Goal: Information Seeking & Learning: Find specific fact

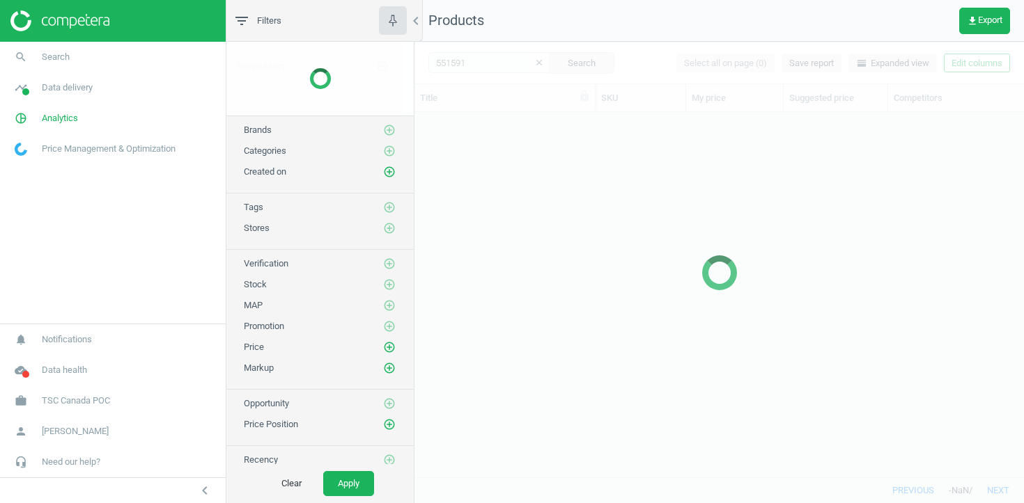
scroll to position [365, 609]
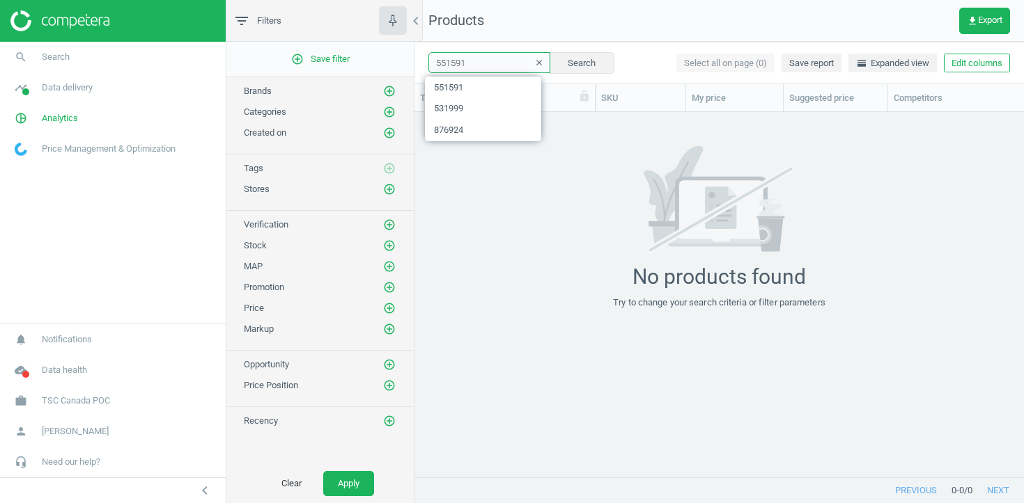
click at [440, 65] on input "551591" at bounding box center [489, 62] width 122 height 21
paste input "13567994 13568017 13567988 13567987 13567950 13567947 13411381 13411553 1341149…"
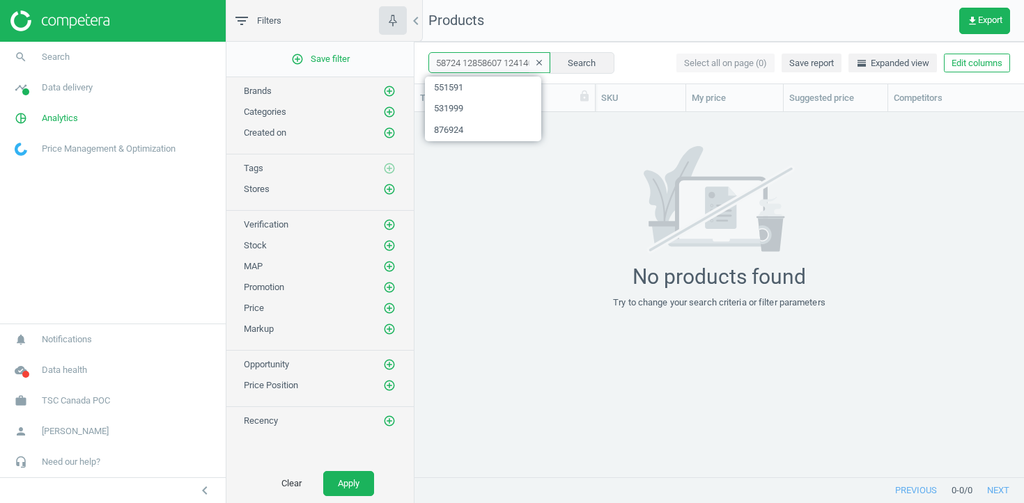
type input "13567994 13568017 13567988 13567987 13567950 13567947 13411381 13411553 1341149…"
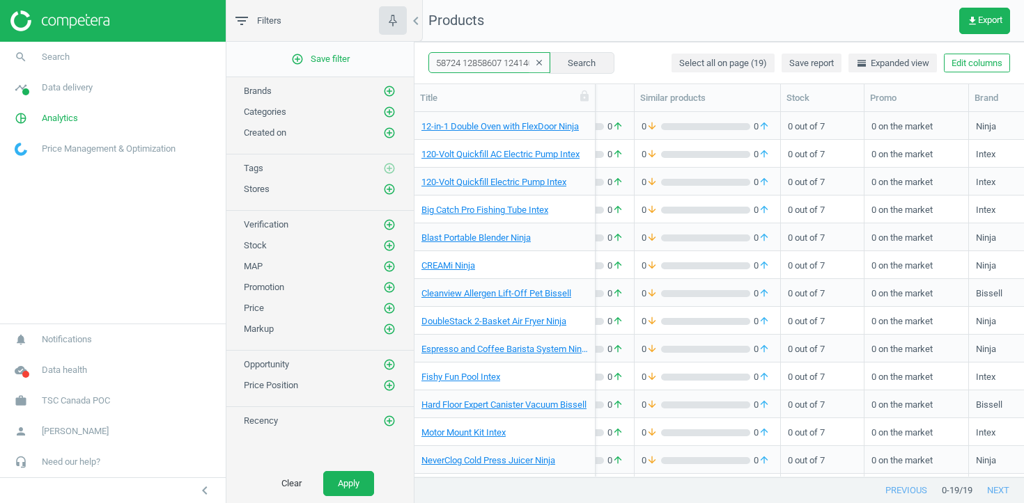
scroll to position [0, 421]
click at [483, 122] on link "12-in-1 Double Oven with FlexDoor Ninja" at bounding box center [499, 126] width 157 height 13
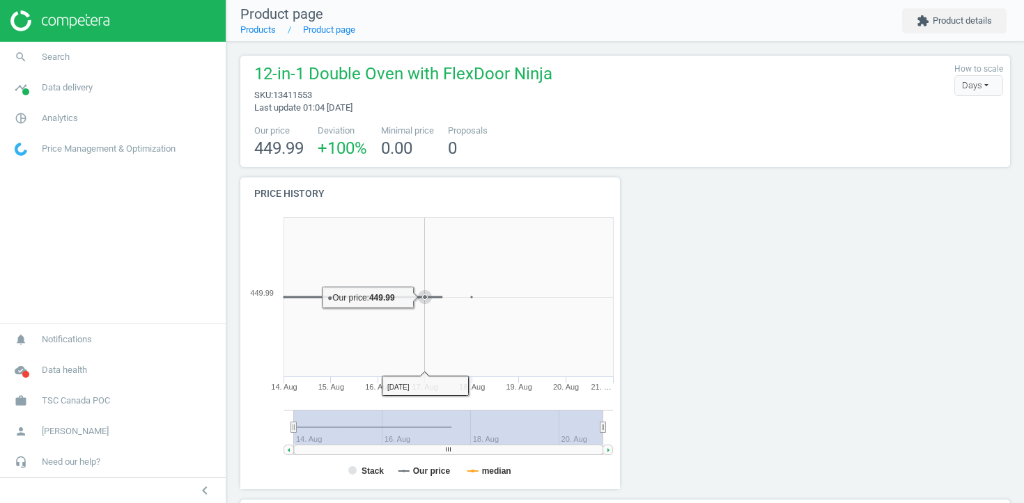
scroll to position [418, 0]
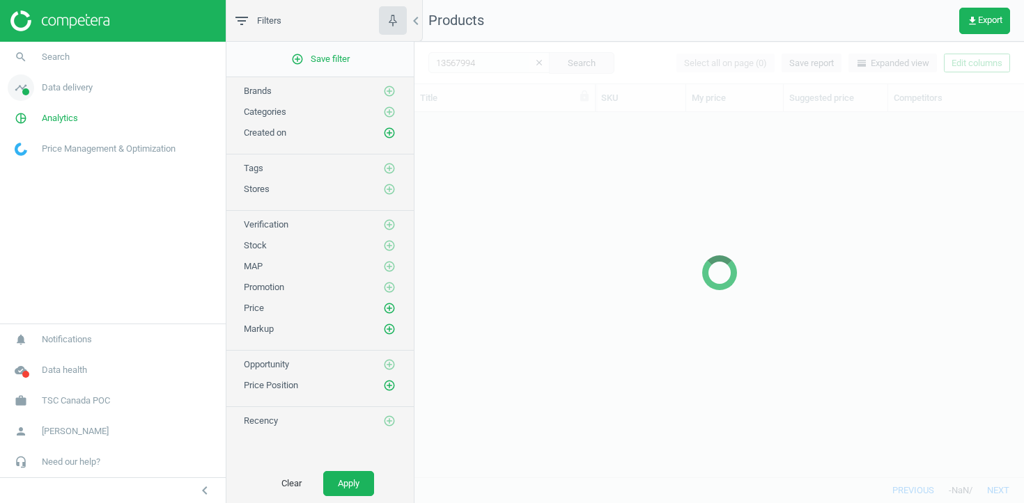
scroll to position [365, 609]
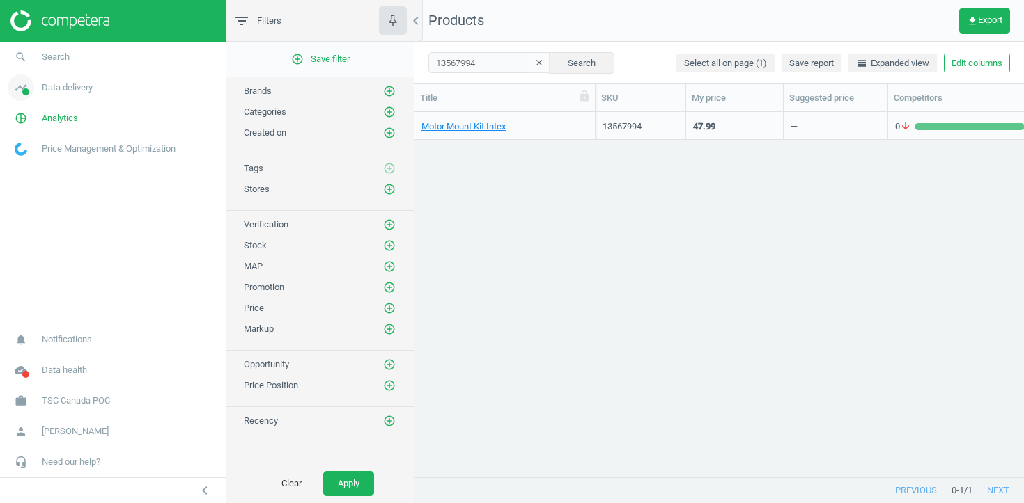
click at [54, 83] on span "Data delivery" at bounding box center [67, 87] width 51 height 13
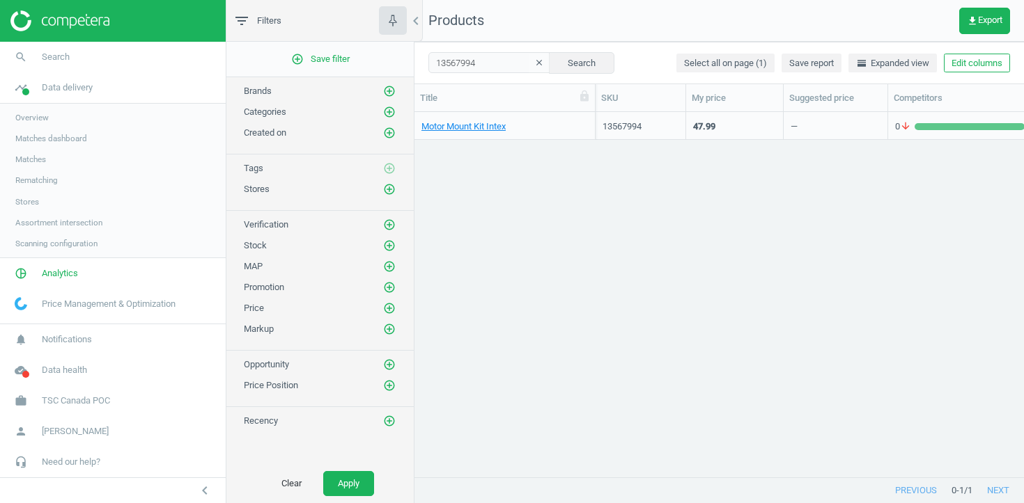
click at [29, 201] on span "Stores" at bounding box center [27, 201] width 24 height 11
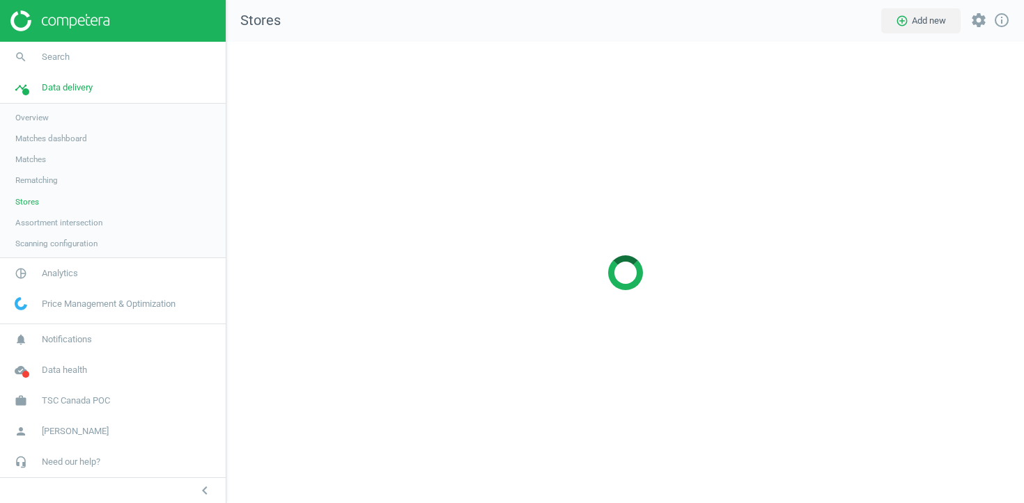
scroll to position [462, 798]
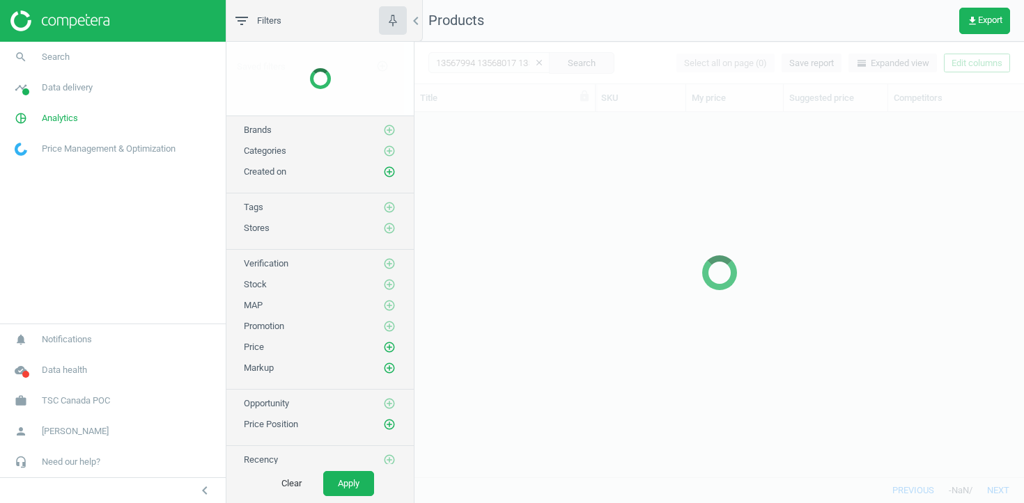
scroll to position [365, 609]
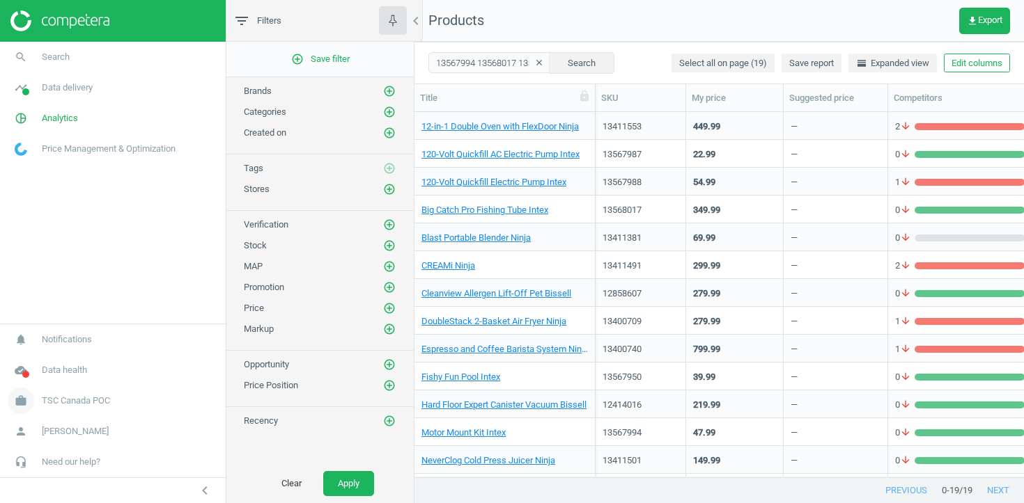
click at [73, 404] on span "TSC Canada POC" at bounding box center [76, 401] width 68 height 13
click at [70, 382] on span "Campaign settings" at bounding box center [49, 380] width 68 height 11
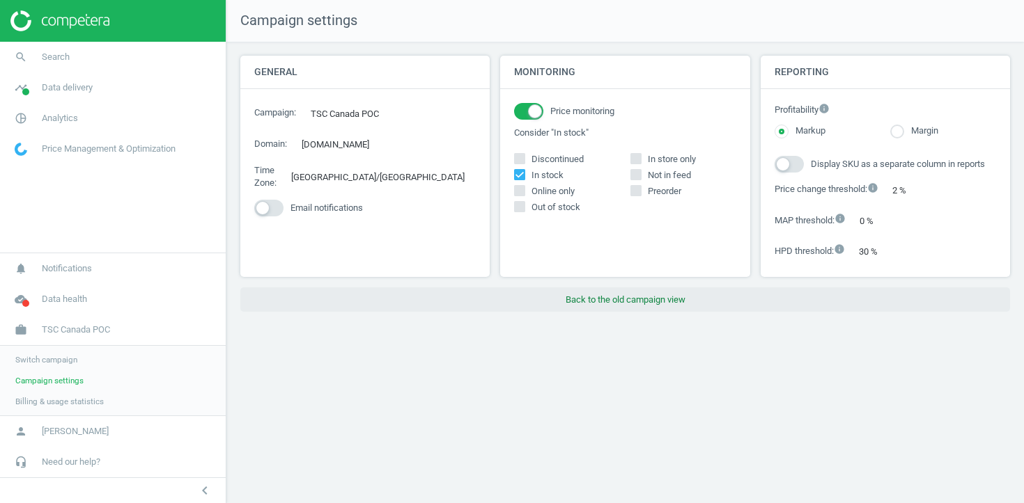
click at [586, 302] on button "Back to the old campaign view" at bounding box center [624, 300] width 769 height 25
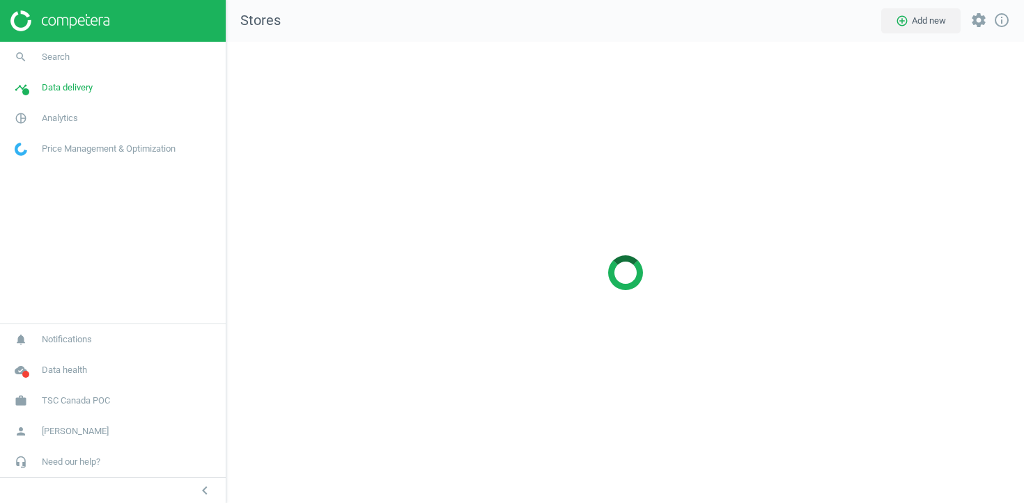
scroll to position [462, 798]
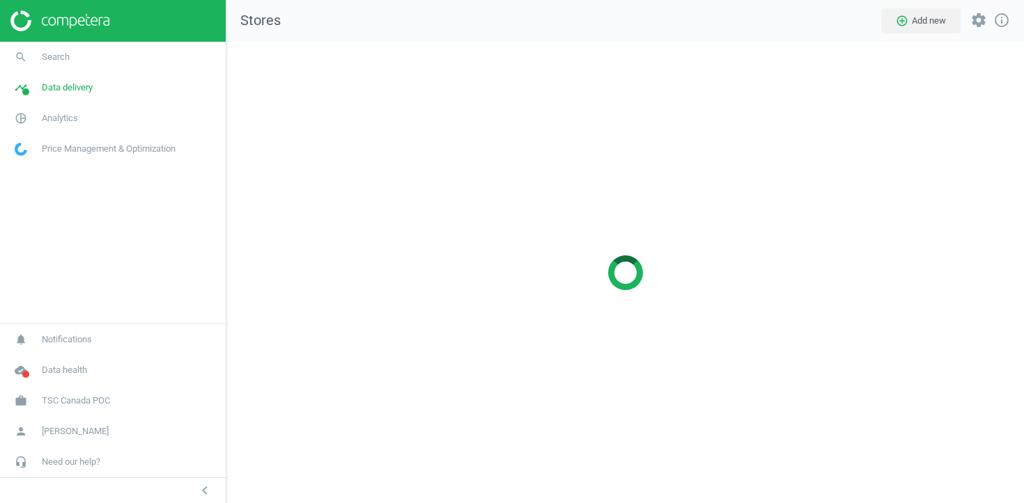
scroll to position [462, 798]
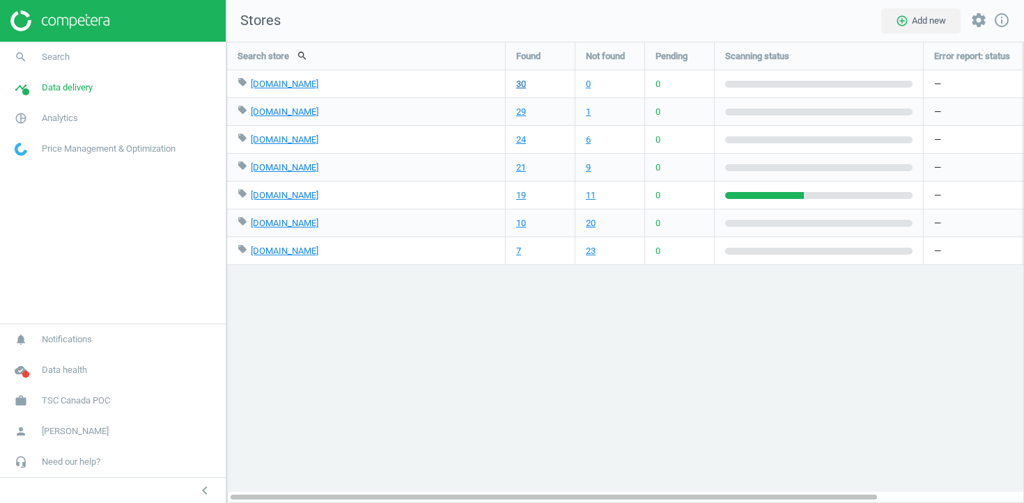
click at [517, 86] on link "30" at bounding box center [521, 84] width 10 height 13
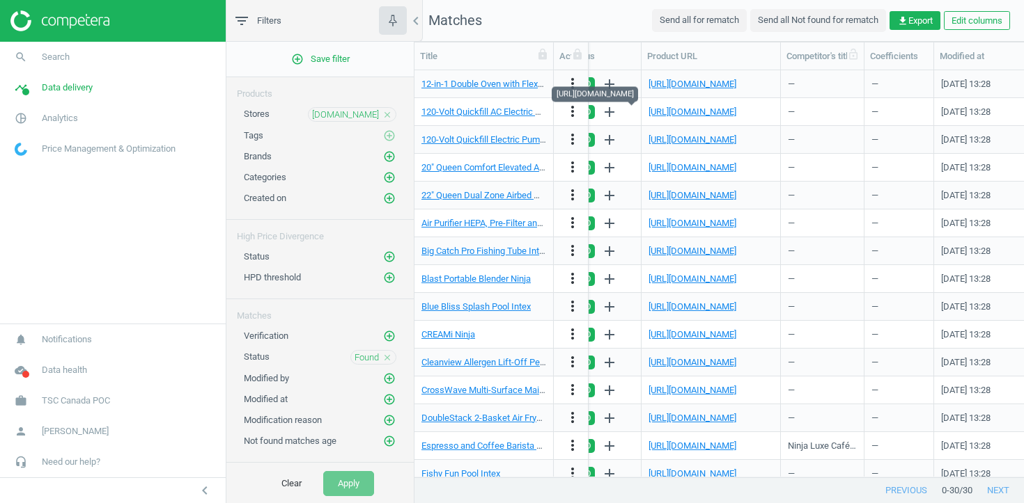
scroll to position [0, 1667]
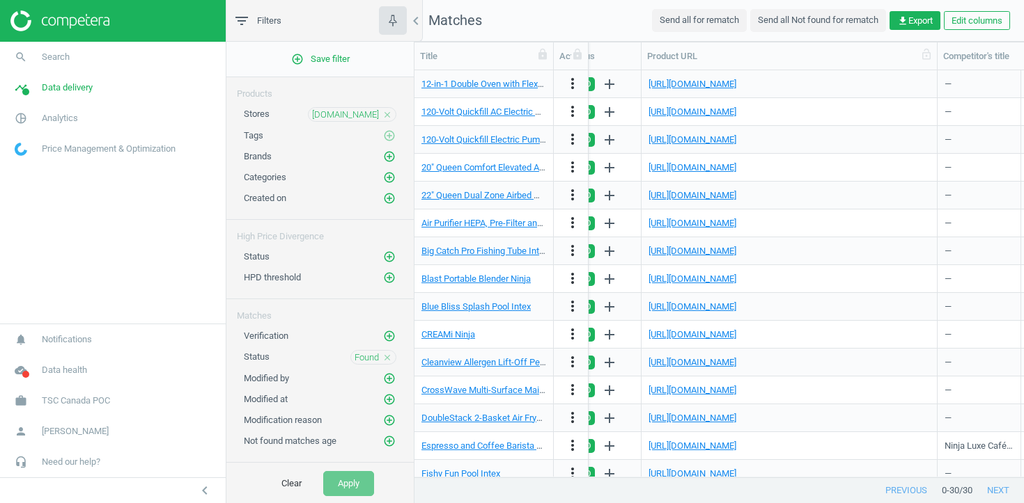
drag, startPoint x: 778, startPoint y: 56, endPoint x: 934, endPoint y: 53, distance: 156.7
click at [934, 53] on div at bounding box center [937, 55] width 14 height 27
click at [112, 389] on link "work TSC Canada POC" at bounding box center [113, 401] width 226 height 31
click at [78, 377] on span "Campaign settings" at bounding box center [49, 380] width 68 height 11
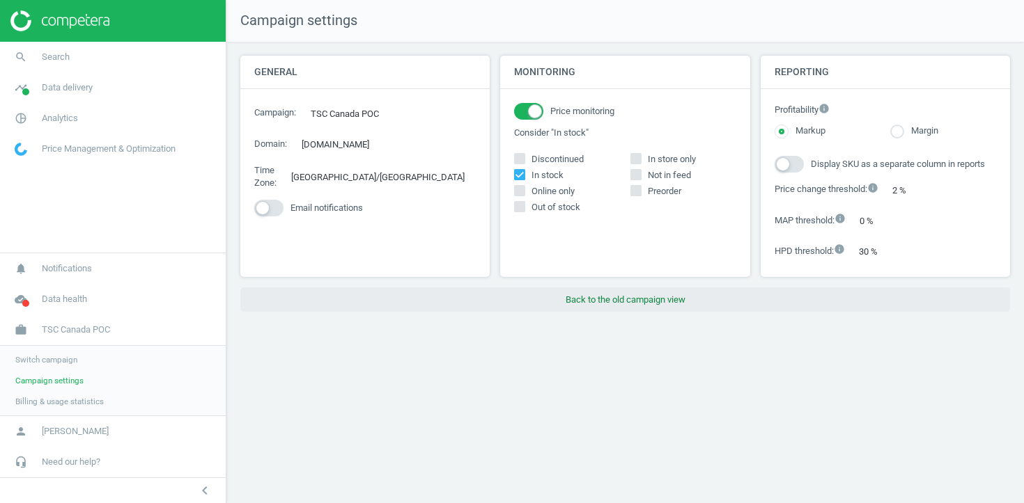
click at [557, 312] on button "Back to the old campaign view" at bounding box center [624, 300] width 769 height 25
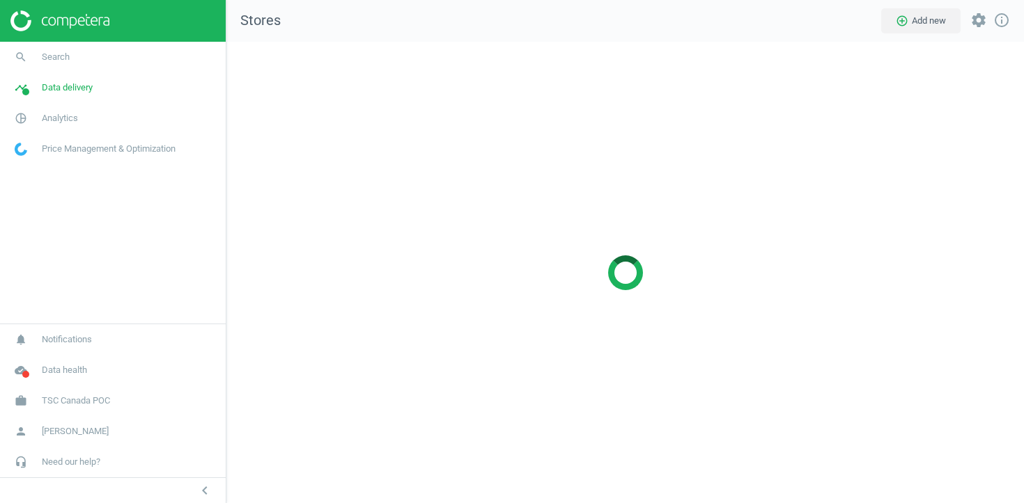
scroll to position [462, 798]
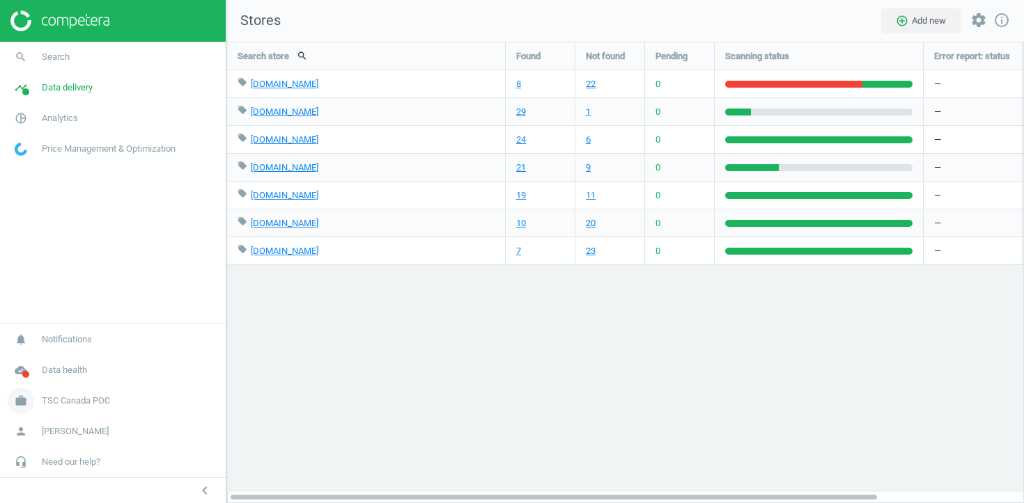
click at [91, 401] on span "TSC Canada POC" at bounding box center [76, 401] width 68 height 13
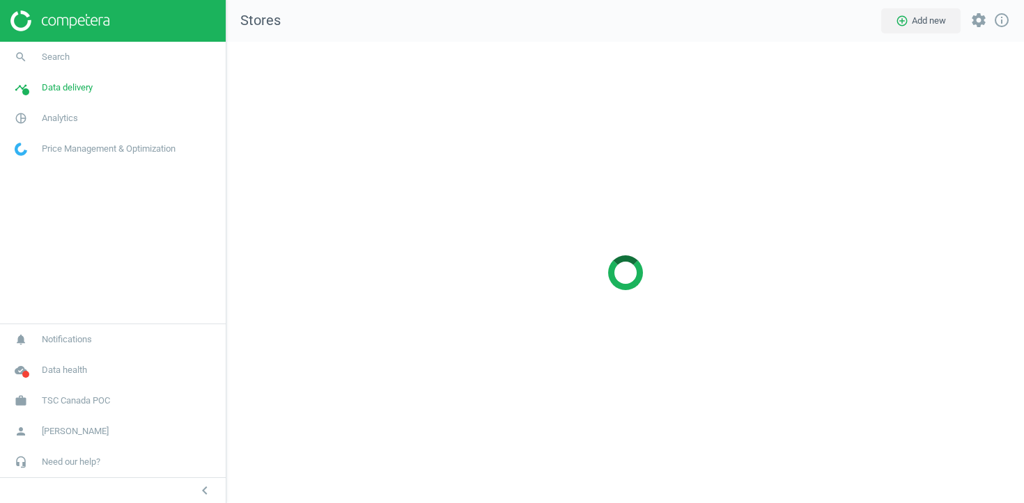
scroll to position [462, 798]
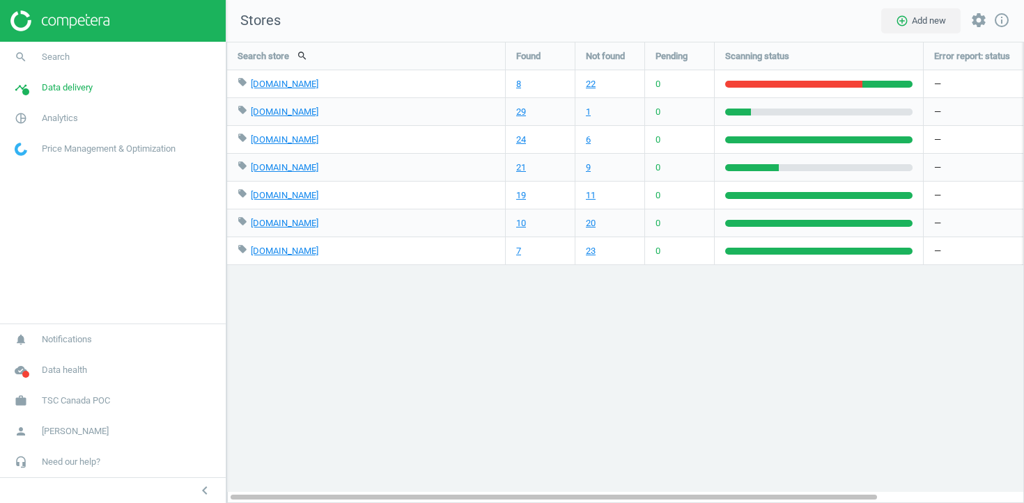
click at [513, 85] on div "8" at bounding box center [540, 83] width 69 height 27
click at [519, 86] on link "8" at bounding box center [518, 84] width 5 height 13
drag, startPoint x: 317, startPoint y: 82, endPoint x: 248, endPoint y: 84, distance: 68.9
click at [248, 84] on div "local_offer homedepot.ca edit delete" at bounding box center [365, 83] width 257 height 27
copy div "homedepot.ca"
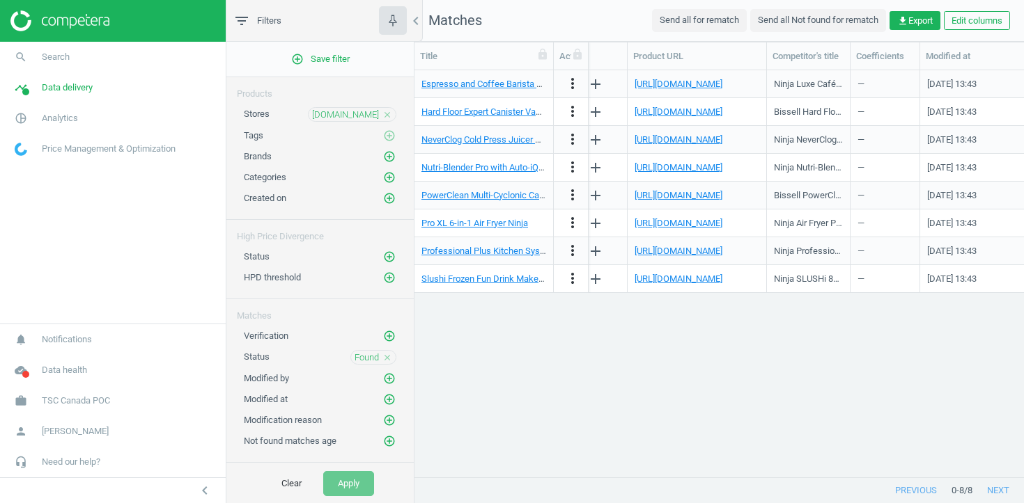
scroll to position [0, 1887]
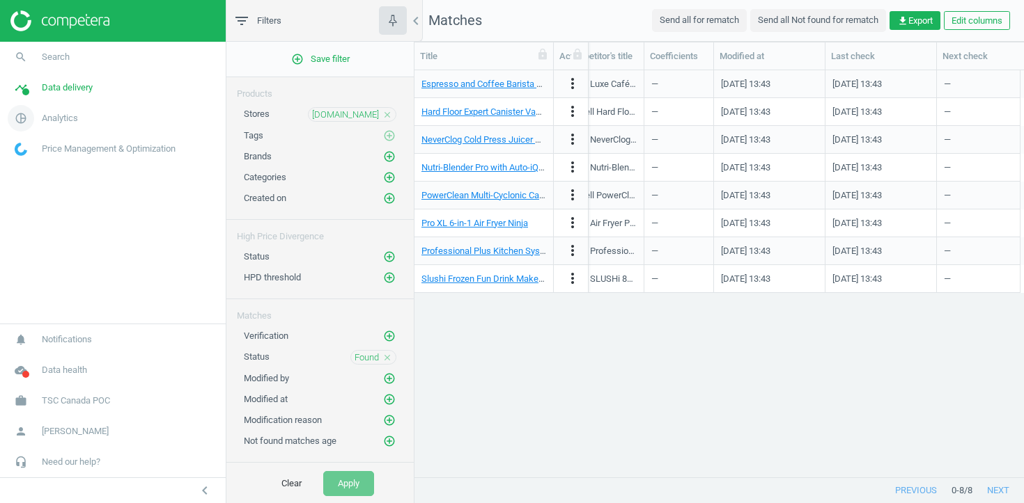
click at [70, 121] on span "Analytics" at bounding box center [60, 118] width 36 height 13
click at [41, 170] on span "Products" at bounding box center [31, 169] width 33 height 11
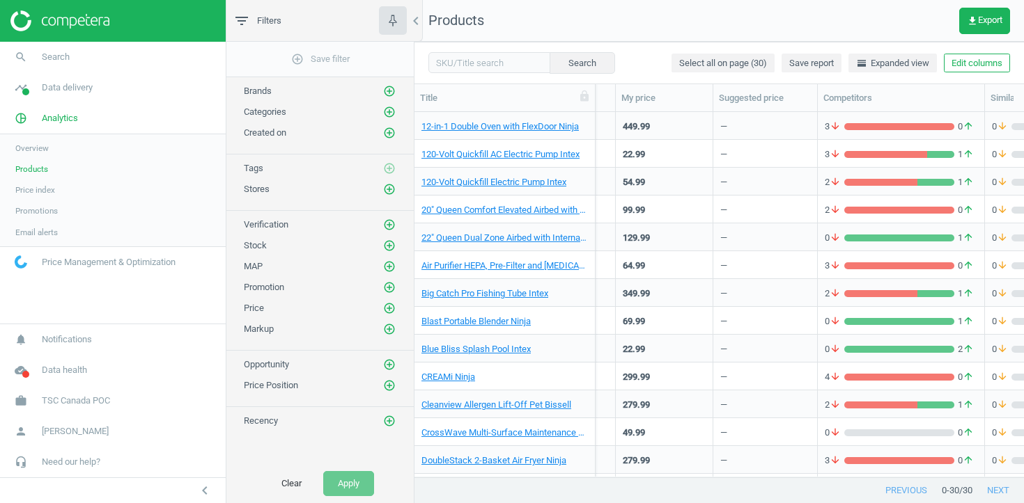
scroll to position [0, 70]
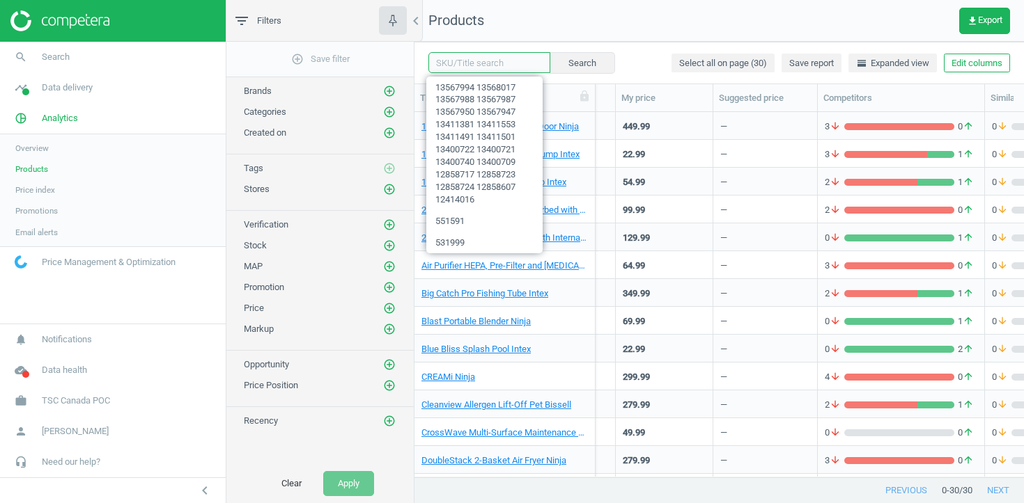
click at [476, 59] on input "text" at bounding box center [489, 62] width 122 height 21
paste input "13411501 13400722 13400721 13411308 13400740"
type input "13411501 13400722 13400721 13411308 13400740"
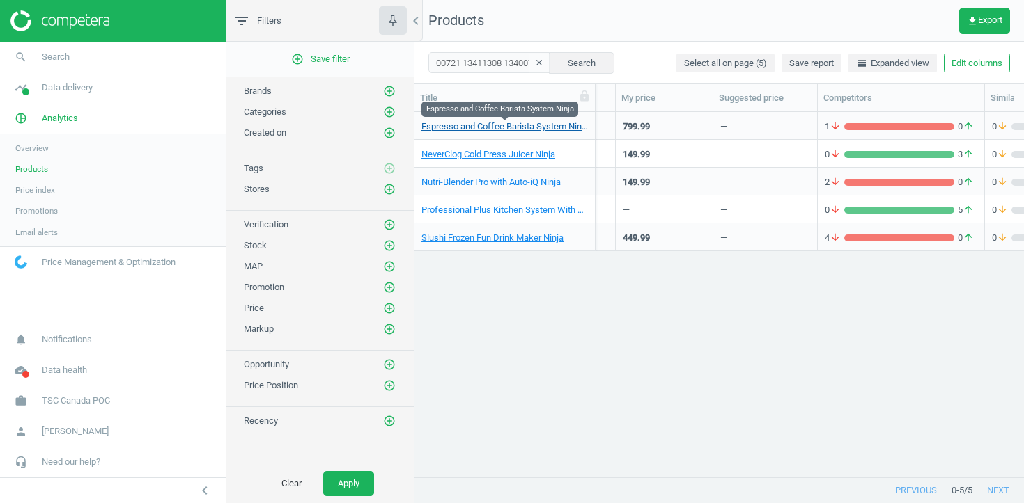
click at [539, 124] on link "Espresso and Coffee Barista System Ninja" at bounding box center [504, 126] width 166 height 13
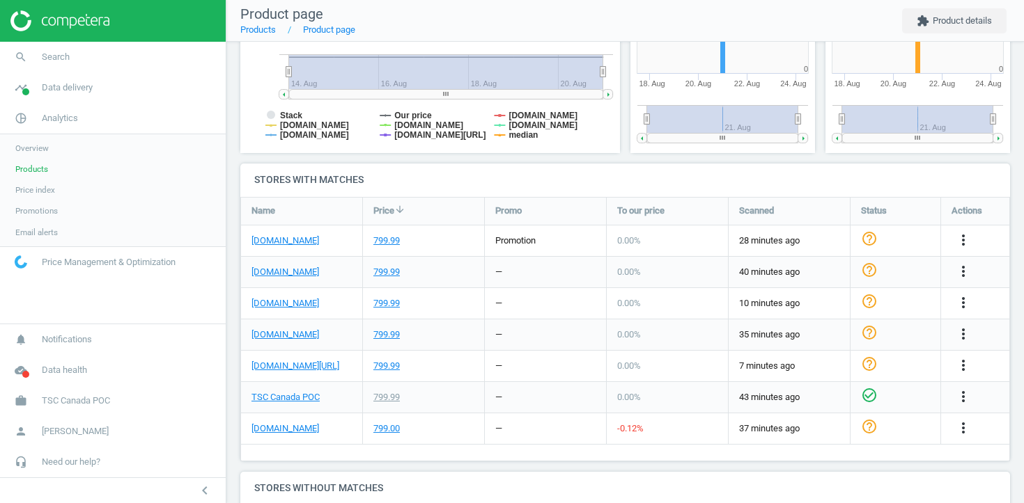
scroll to position [338, 0]
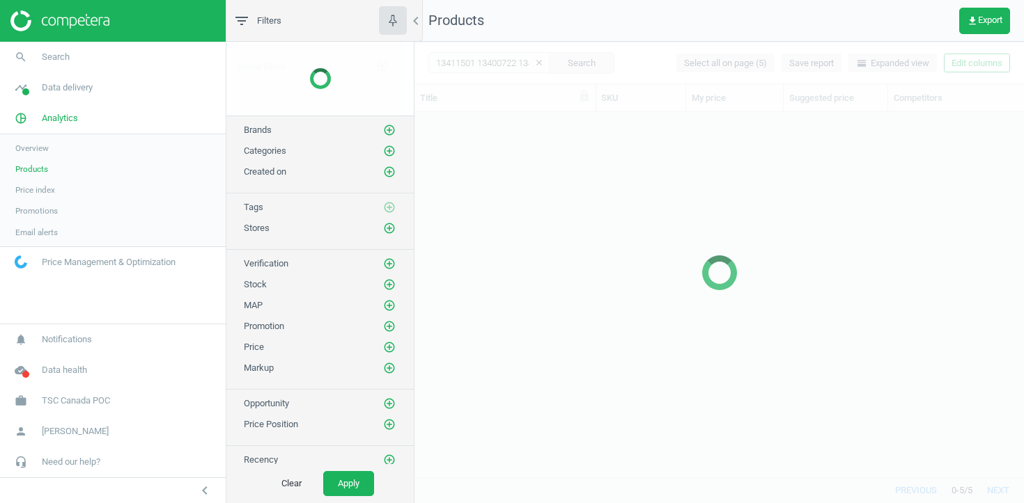
scroll to position [365, 609]
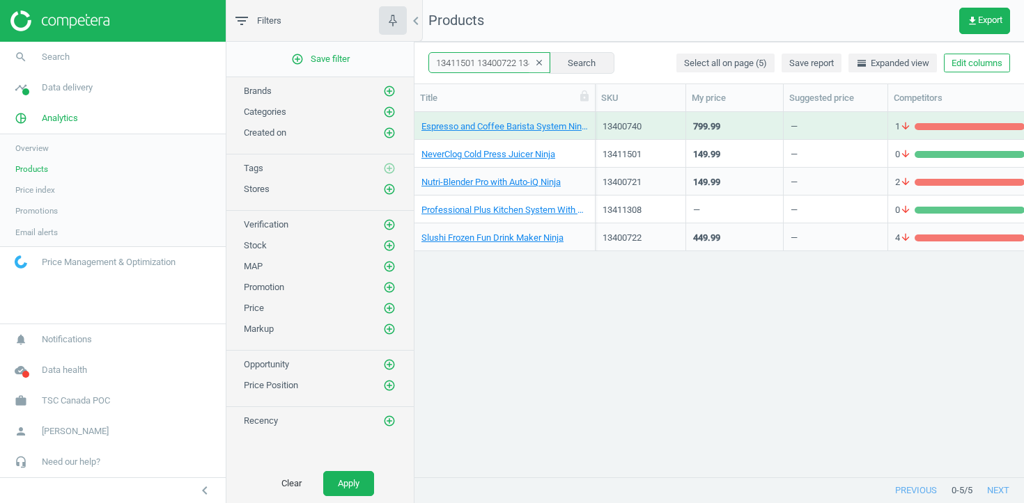
click at [495, 62] on input "13411501 13400722 13400721 13411308 13400740" at bounding box center [489, 62] width 122 height 21
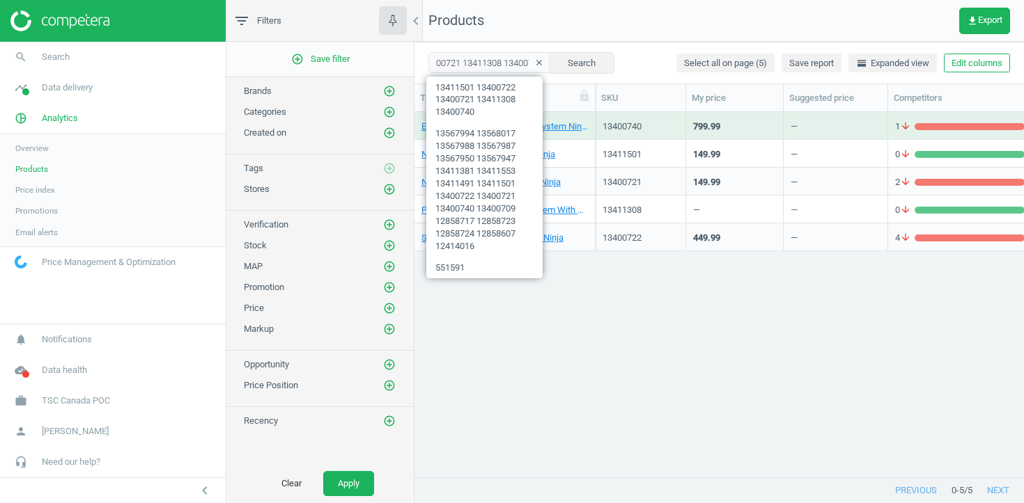
scroll to position [0, 0]
click at [65, 93] on span "Data delivery" at bounding box center [67, 87] width 51 height 13
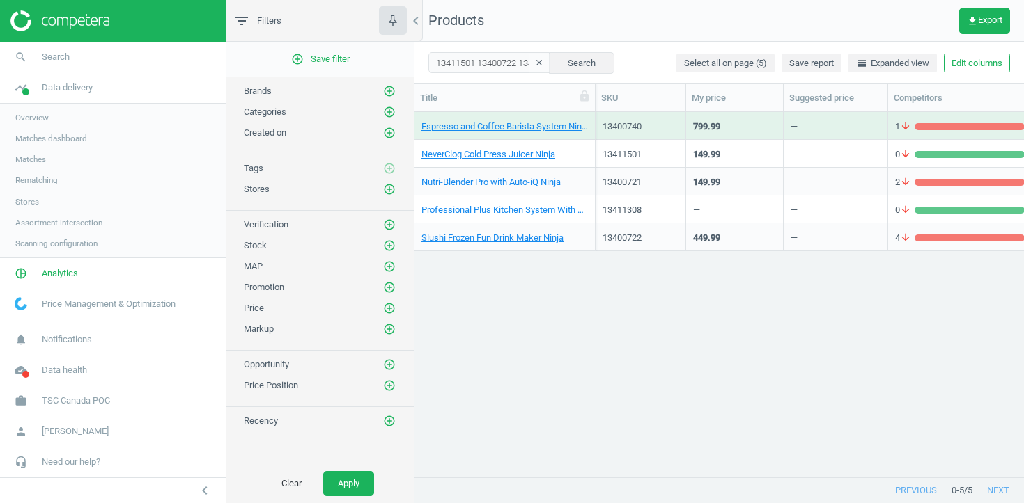
click at [30, 203] on span "Stores" at bounding box center [27, 201] width 24 height 11
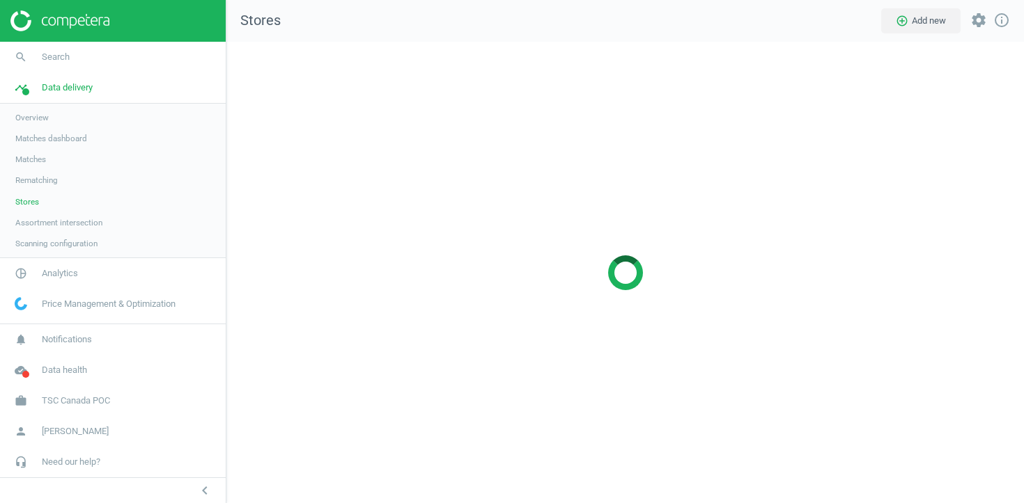
scroll to position [462, 798]
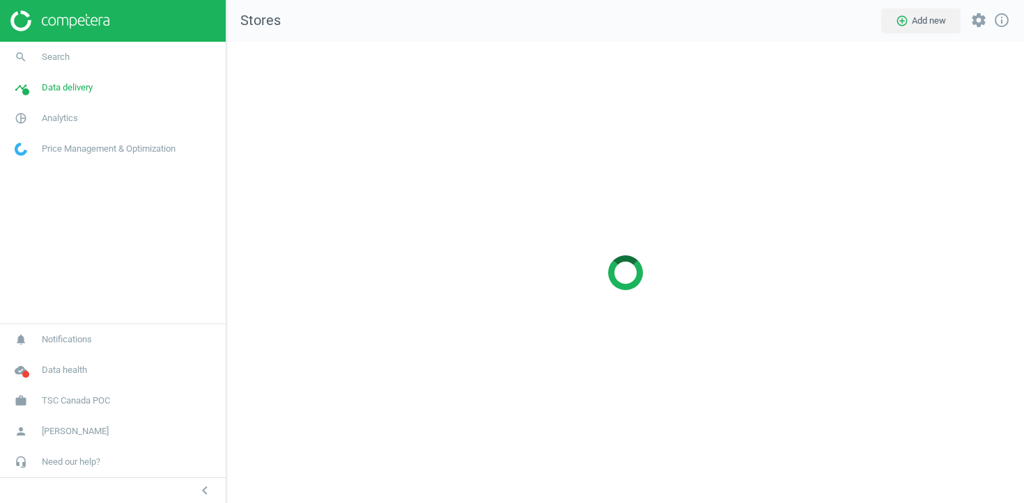
scroll to position [462, 798]
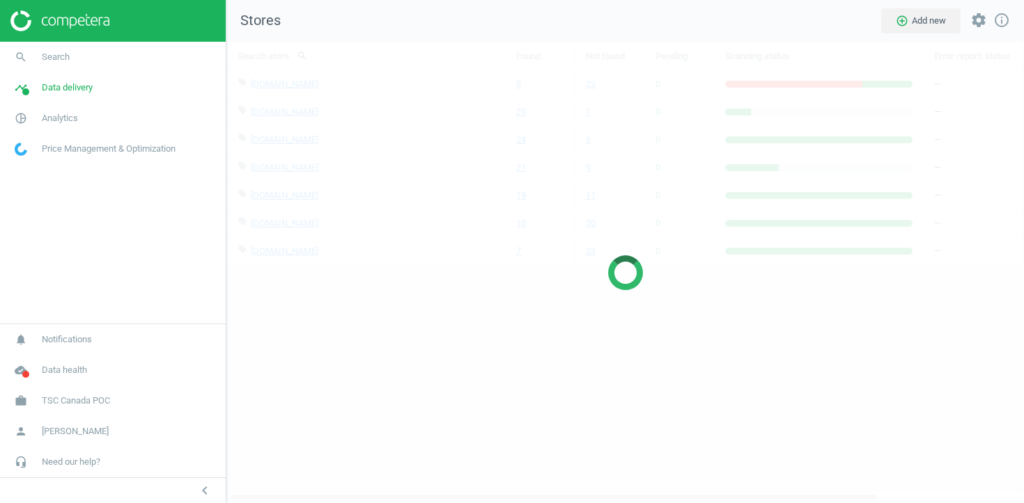
scroll to position [462, 798]
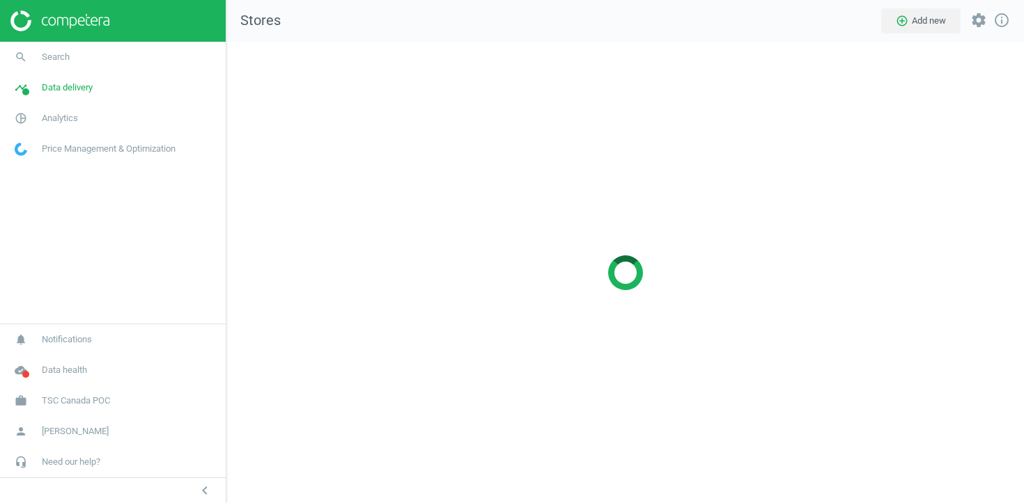
scroll to position [462, 798]
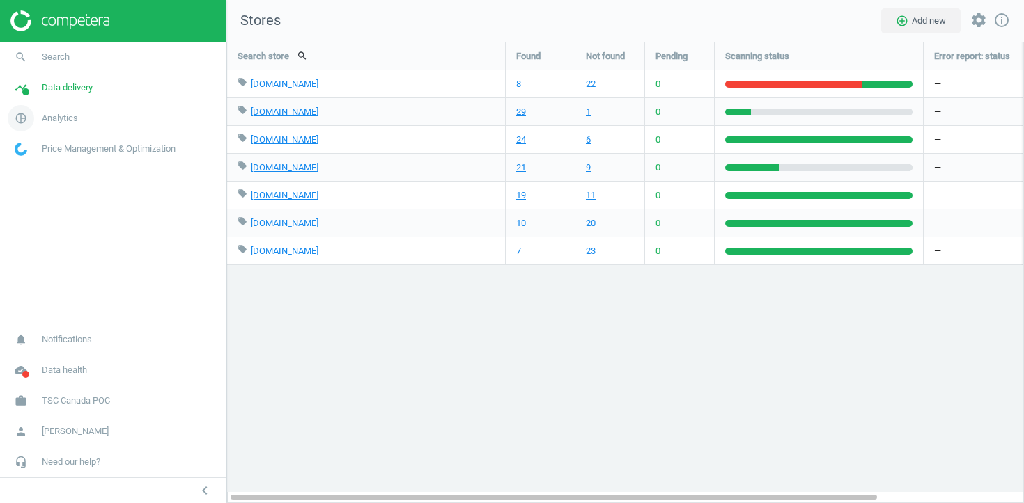
click at [47, 125] on link "pie_chart_outlined Analytics" at bounding box center [113, 118] width 226 height 31
click at [31, 166] on span "Products" at bounding box center [31, 169] width 33 height 11
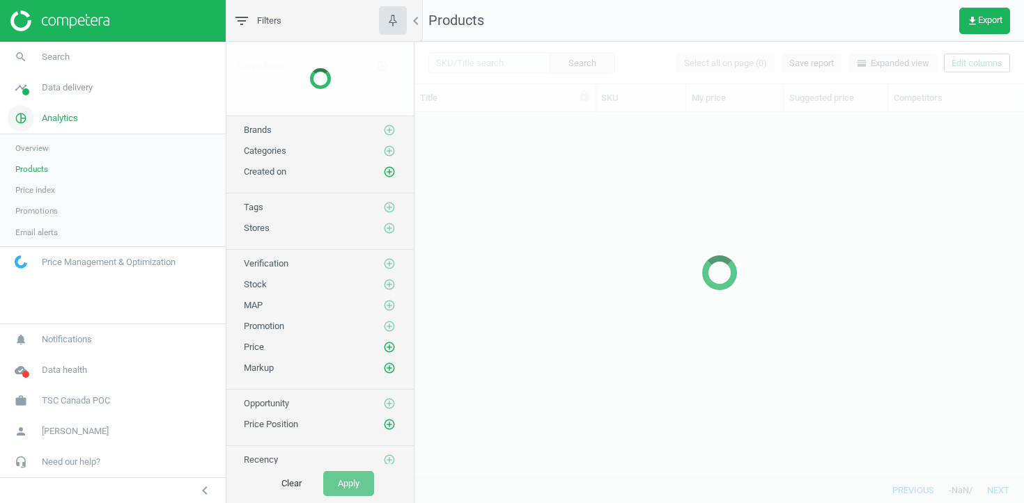
scroll to position [365, 609]
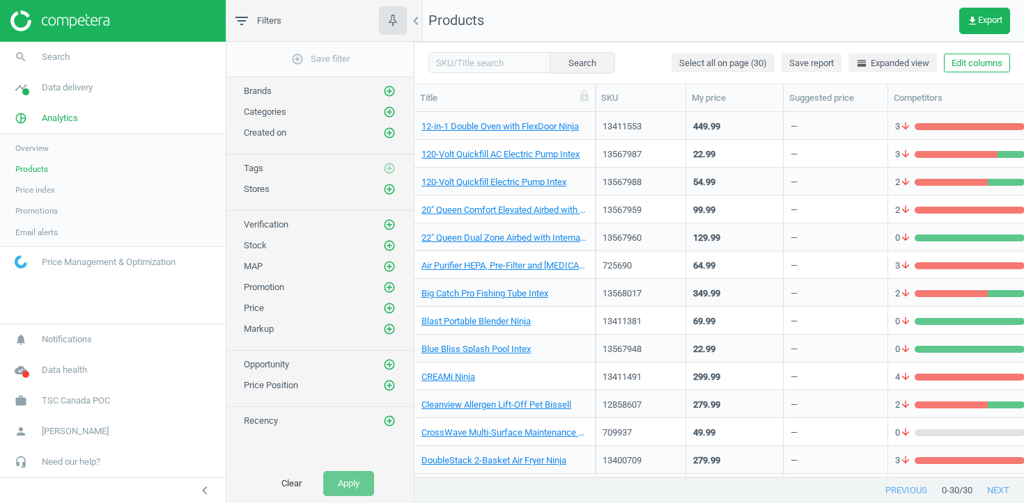
click at [474, 133] on div "12-in-1 Double Oven with FlexDoor Ninja" at bounding box center [504, 128] width 166 height 17
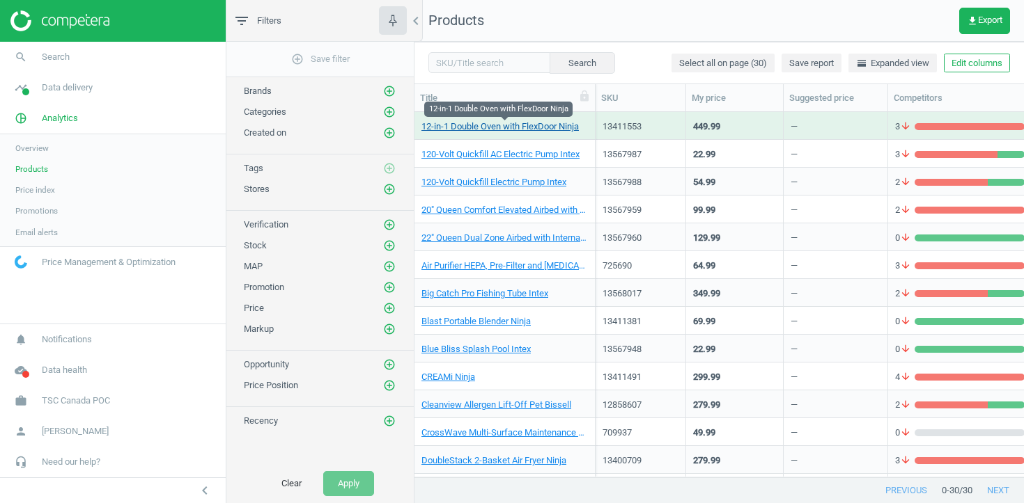
click at [473, 125] on link "12-in-1 Double Oven with FlexDoor Ninja" at bounding box center [499, 126] width 157 height 13
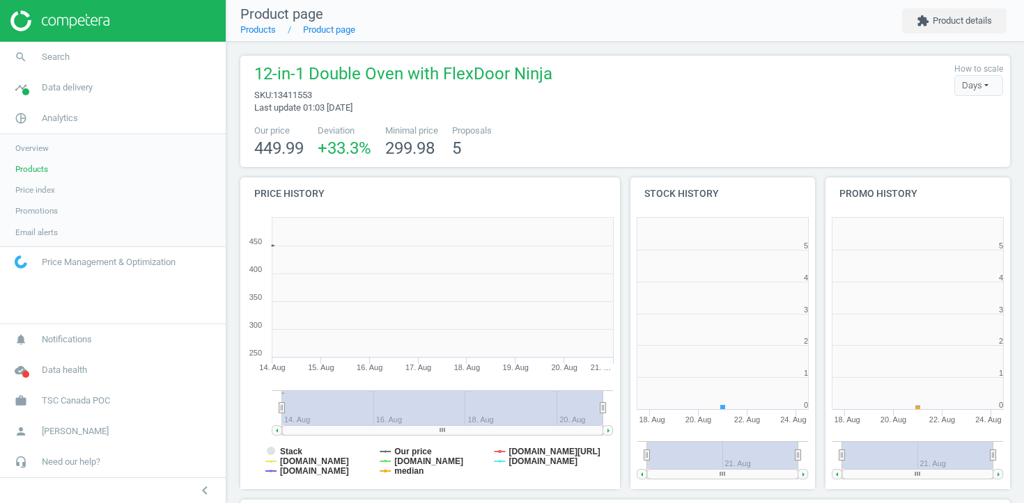
scroll to position [279, 185]
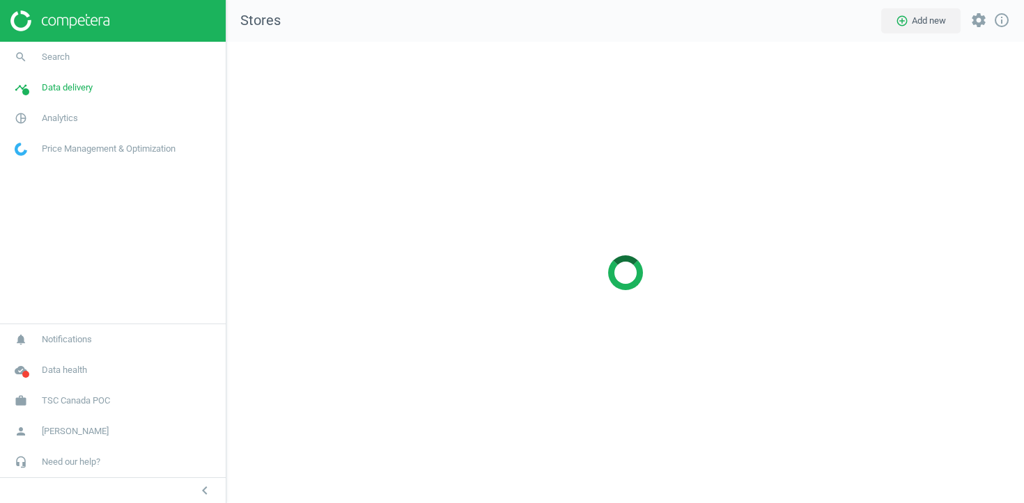
scroll to position [462, 798]
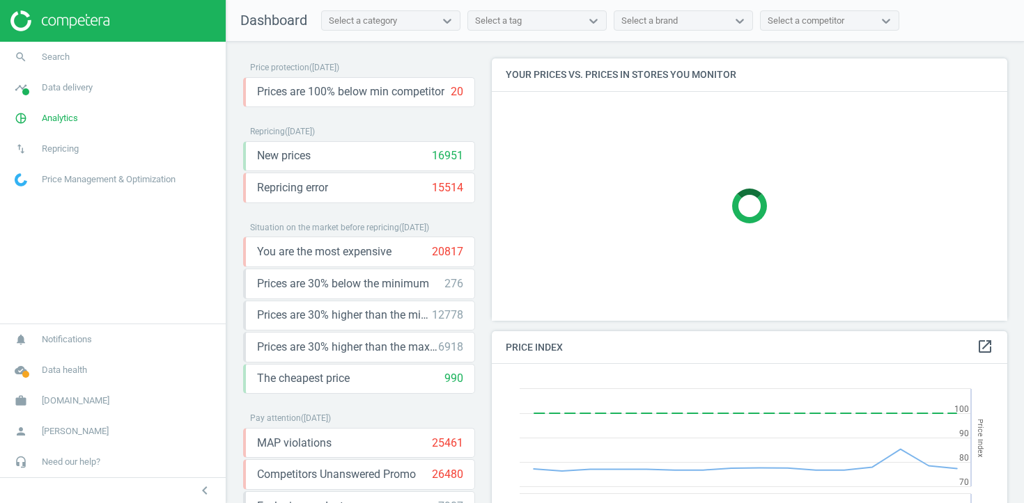
scroll to position [321, 516]
click at [84, 90] on span "Data delivery" at bounding box center [67, 87] width 51 height 13
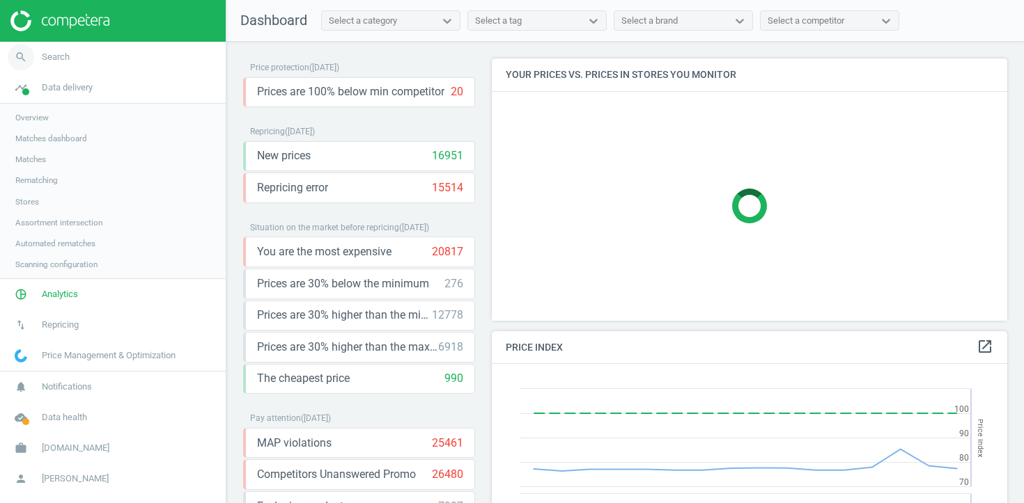
click at [64, 60] on span "Search" at bounding box center [56, 57] width 28 height 13
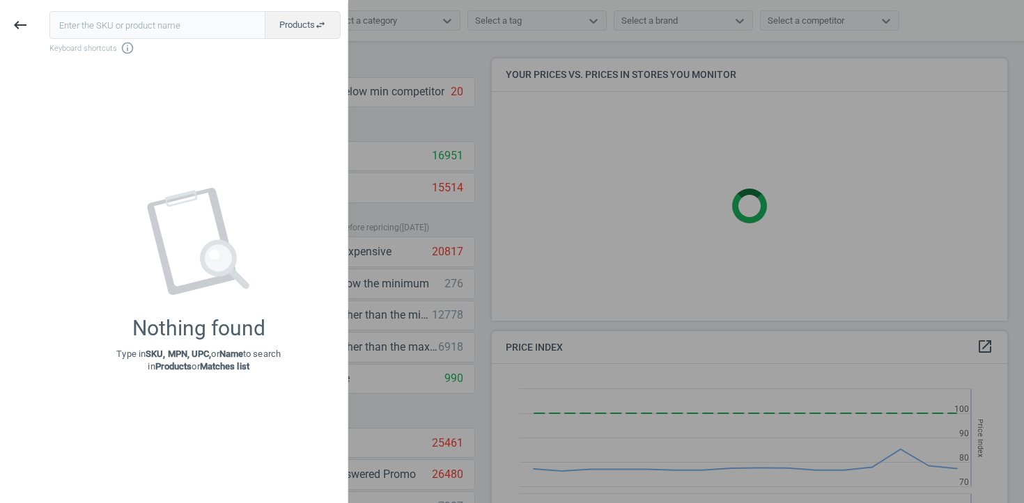
click at [189, 8] on div "Products swap_horiz Keyboard shortcuts info_outline Nothing found Type in SKU, …" at bounding box center [193, 253] width 307 height 503
click at [186, 23] on input "text" at bounding box center [157, 25] width 216 height 28
paste input "723775"
type input "723775"
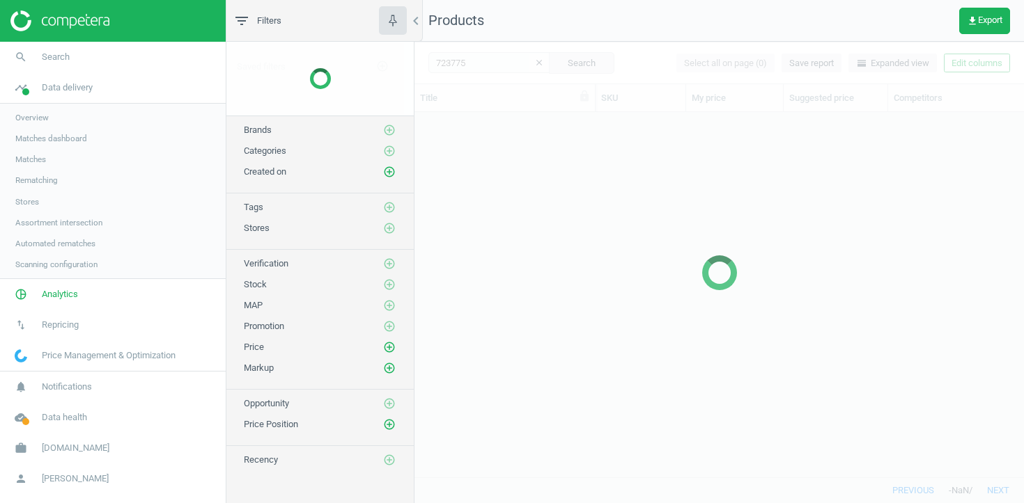
scroll to position [365, 609]
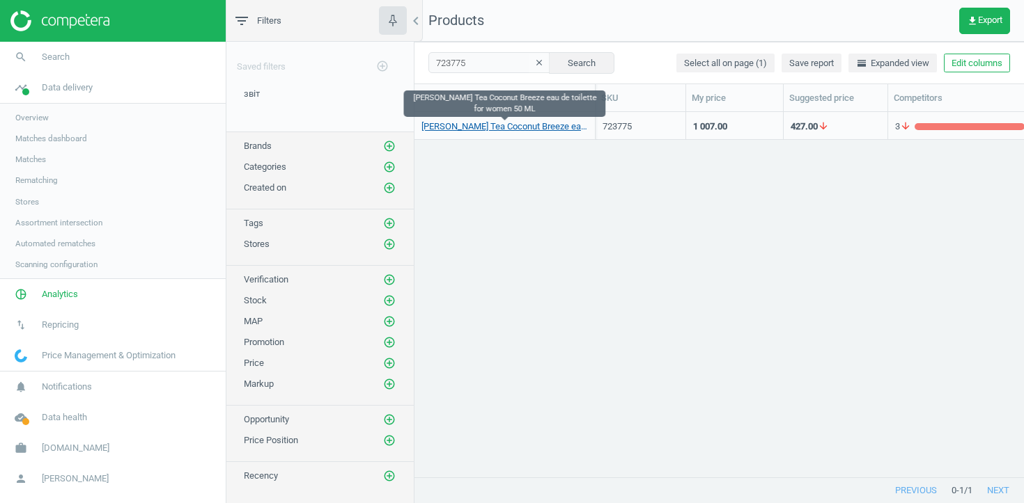
click at [538, 126] on link "[PERSON_NAME] Tea Coconut Breeze eau de toilette for women 50 ML" at bounding box center [504, 126] width 166 height 13
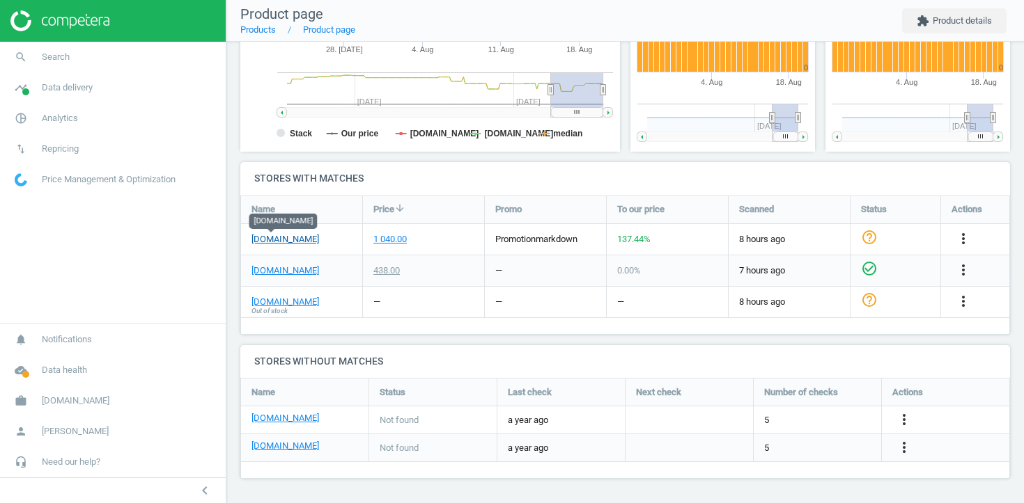
click at [274, 237] on link "notino.ua" at bounding box center [285, 239] width 68 height 13
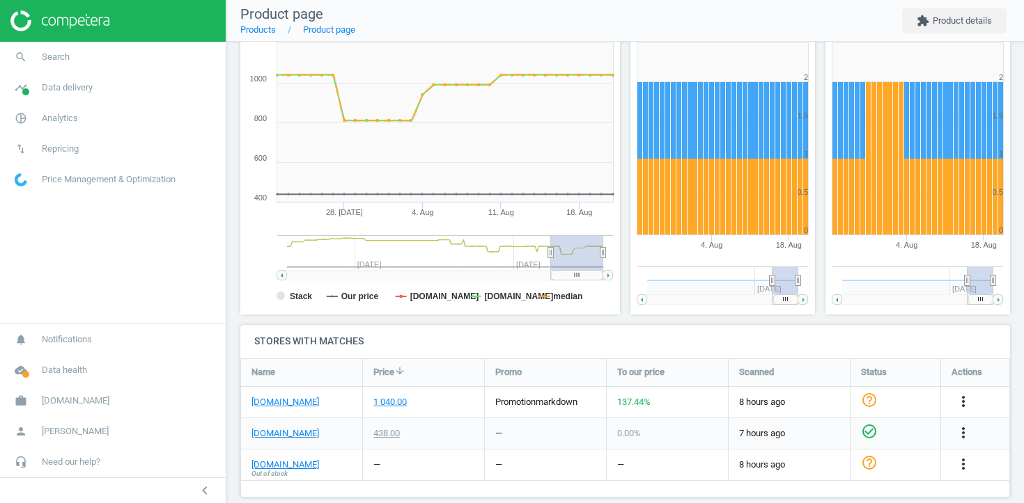
scroll to position [363, 0]
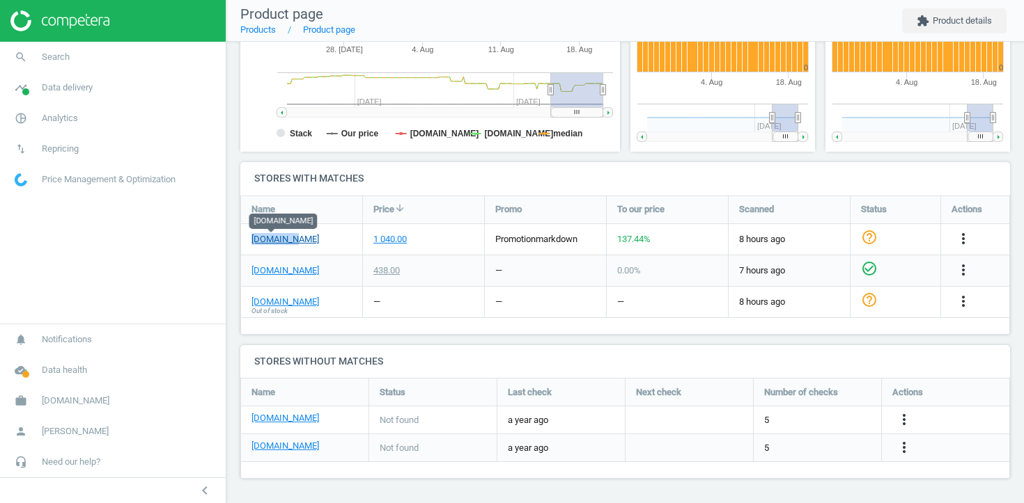
drag, startPoint x: 301, startPoint y: 243, endPoint x: 252, endPoint y: 242, distance: 48.7
click at [251, 242] on div "notino.ua" at bounding box center [301, 239] width 121 height 31
copy link "notino.ua"
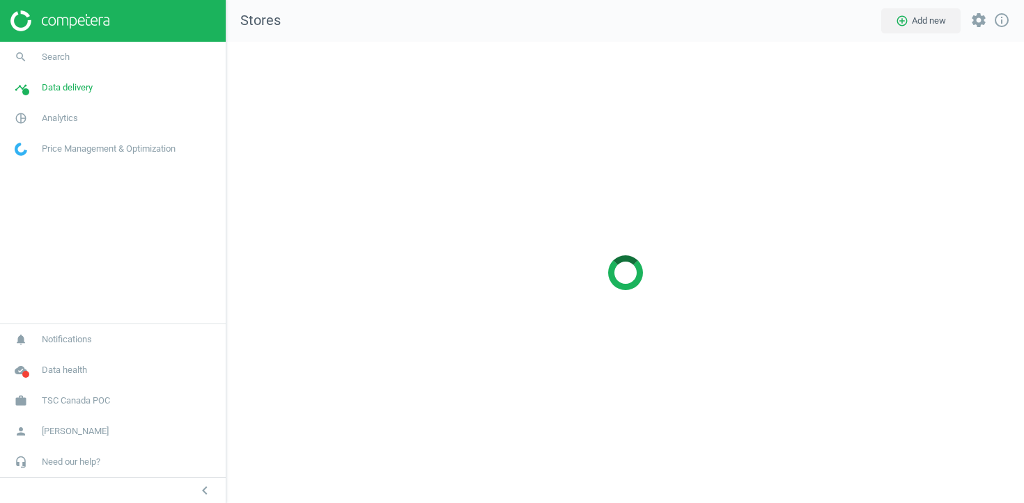
scroll to position [462, 798]
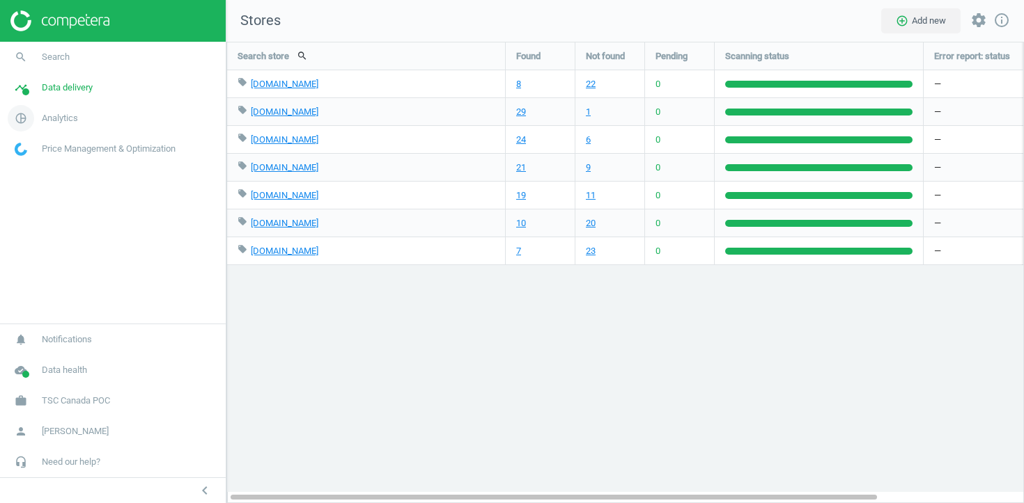
click at [65, 119] on span "Analytics" at bounding box center [60, 118] width 36 height 13
click at [71, 82] on span "Data delivery" at bounding box center [67, 87] width 51 height 13
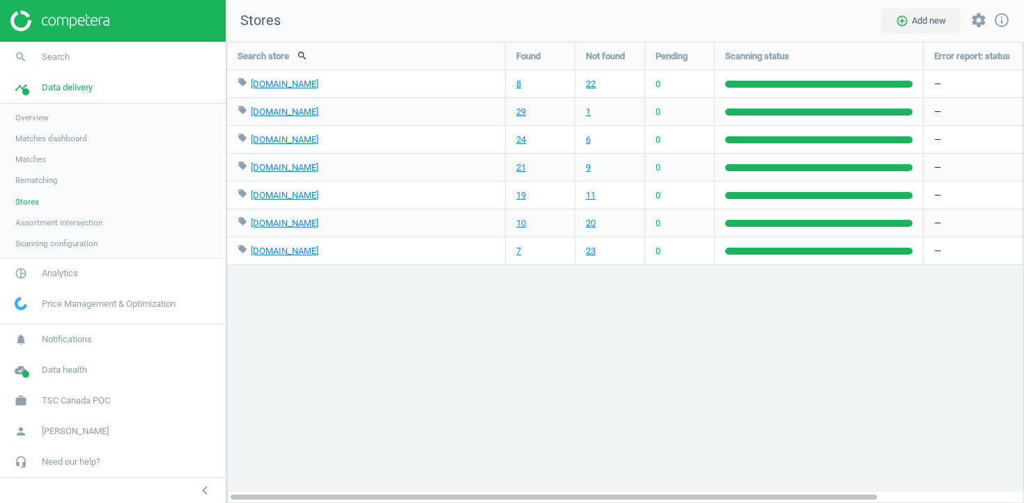
click at [44, 116] on span "Overview" at bounding box center [31, 117] width 33 height 11
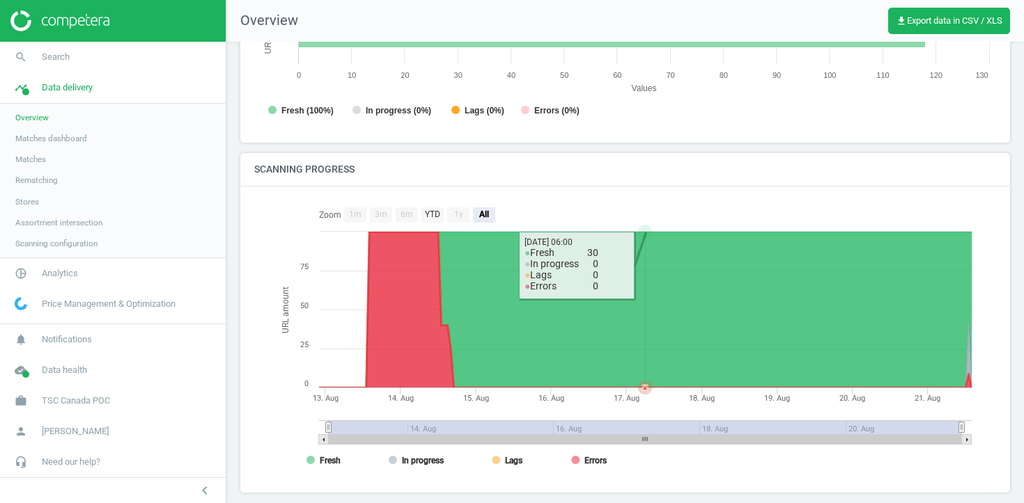
scroll to position [250, 0]
